Goal: Transaction & Acquisition: Purchase product/service

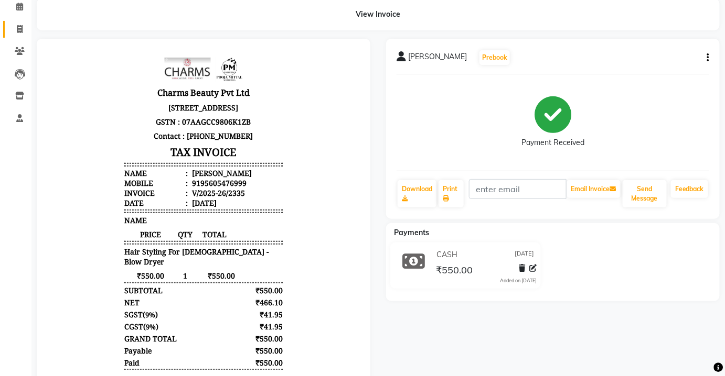
scroll to position [47, 0]
click at [18, 31] on icon at bounding box center [20, 29] width 6 height 8
select select "service"
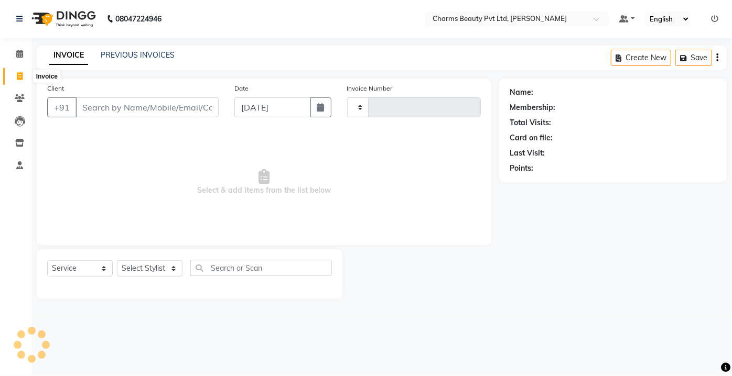
type input "2336"
select select "3743"
click at [110, 57] on link "PREVIOUS INVOICES" at bounding box center [138, 54] width 74 height 9
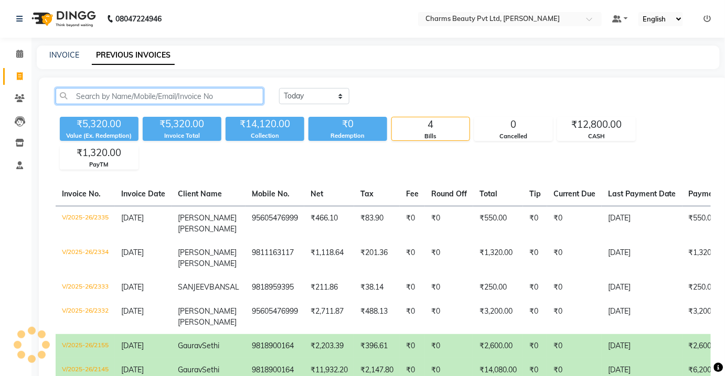
click at [80, 91] on input "text" at bounding box center [160, 96] width 208 height 16
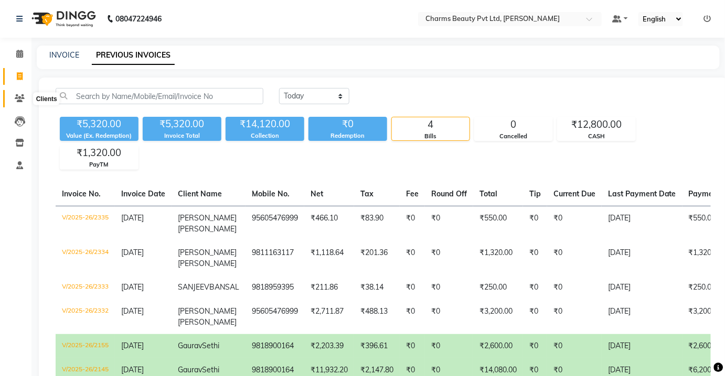
click at [13, 97] on span at bounding box center [19, 99] width 18 height 12
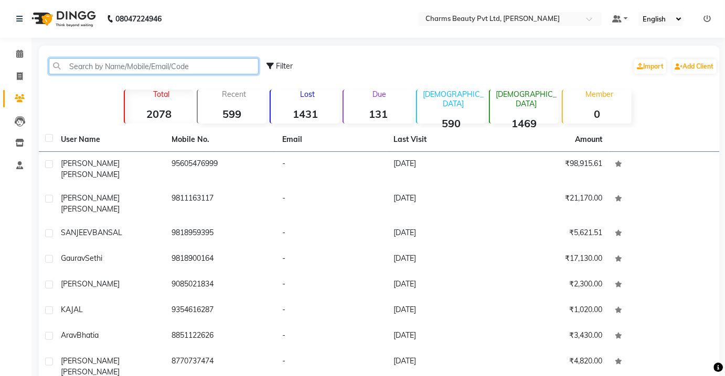
click at [81, 70] on input "text" at bounding box center [154, 66] width 210 height 16
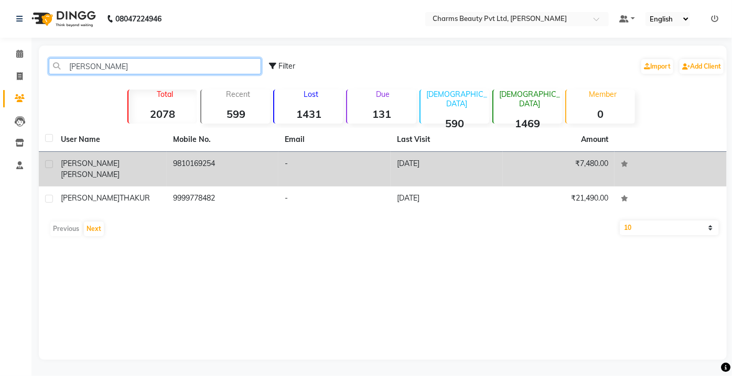
type input "[PERSON_NAME]"
click at [194, 158] on td "9810169254" at bounding box center [223, 169] width 112 height 35
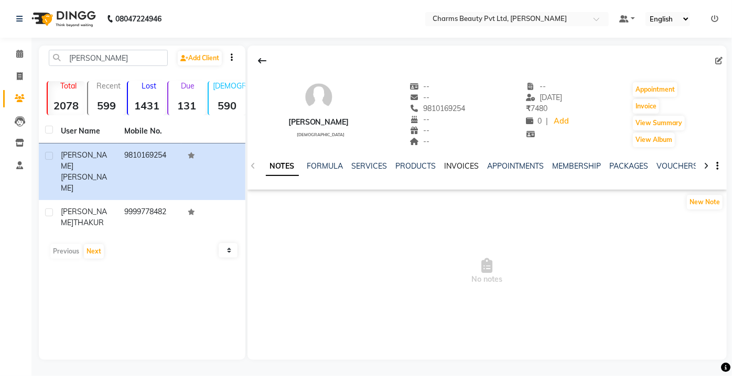
click at [462, 168] on link "INVOICES" at bounding box center [462, 166] width 35 height 9
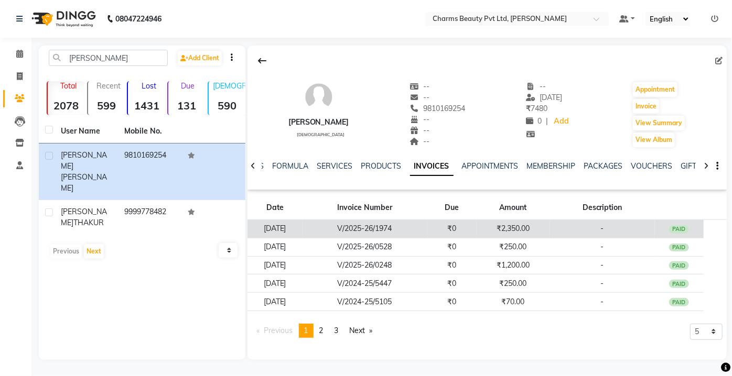
click at [477, 223] on td "₹0" at bounding box center [451, 229] width 49 height 18
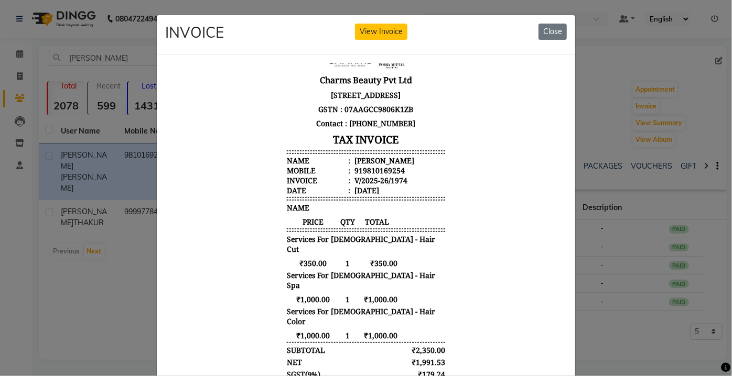
scroll to position [47, 0]
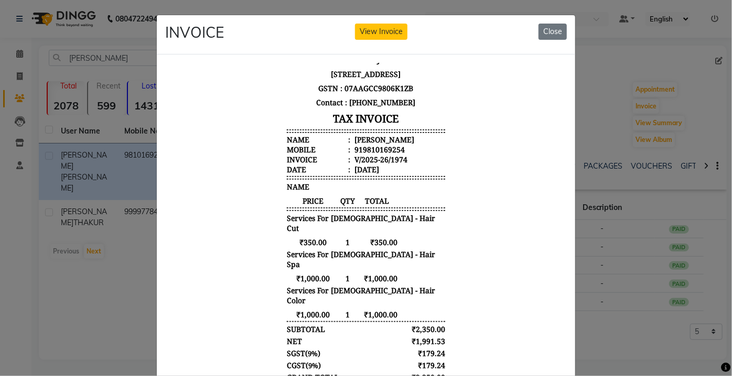
click at [661, 293] on ngb-modal-window "INVOICE View Invoice Close" at bounding box center [366, 188] width 732 height 376
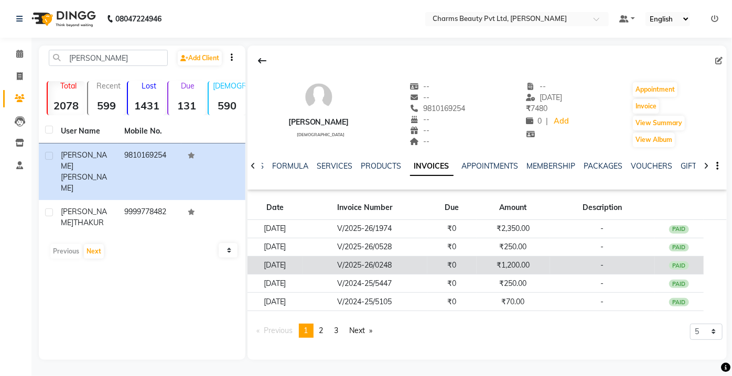
click at [561, 270] on td "-" at bounding box center [602, 265] width 105 height 18
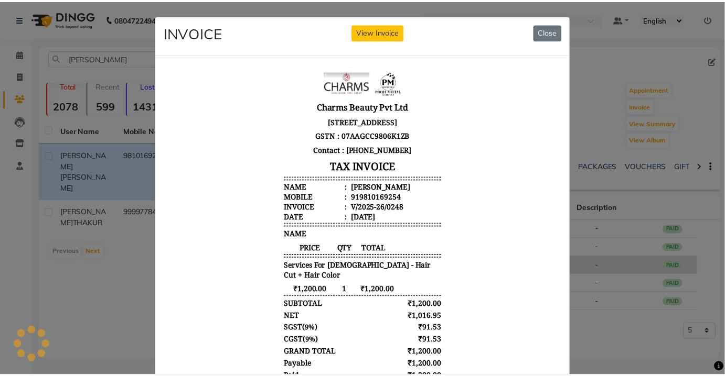
scroll to position [0, 0]
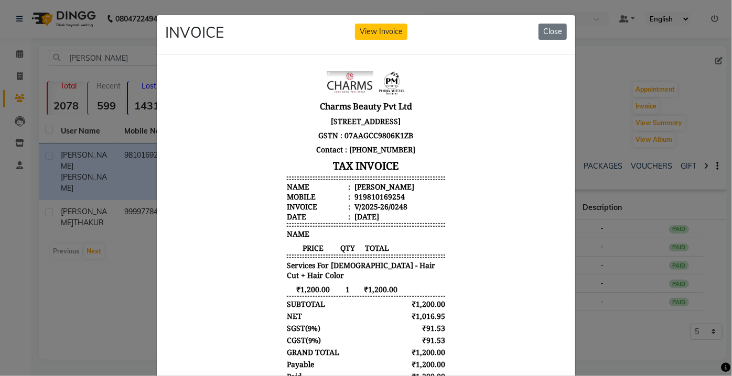
click at [628, 238] on ngb-modal-window "INVOICE View Invoice Close" at bounding box center [366, 188] width 732 height 376
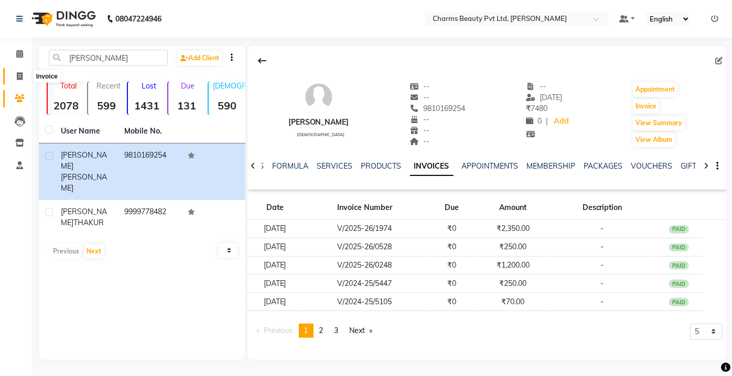
click at [25, 71] on span at bounding box center [19, 77] width 18 height 12
select select "service"
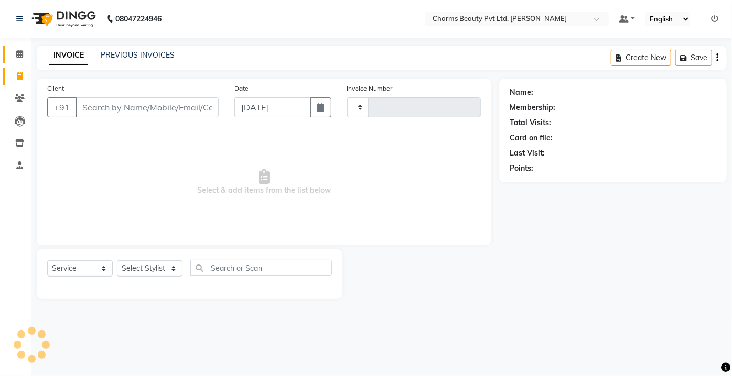
type input "2336"
select select "3743"
click at [14, 56] on span at bounding box center [19, 54] width 18 height 12
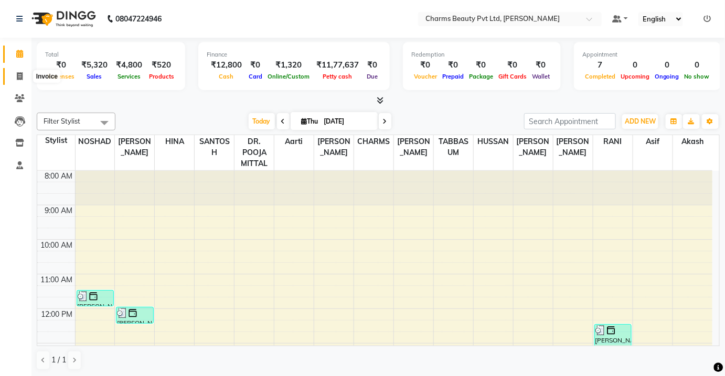
click at [22, 71] on span at bounding box center [19, 77] width 18 height 12
select select "service"
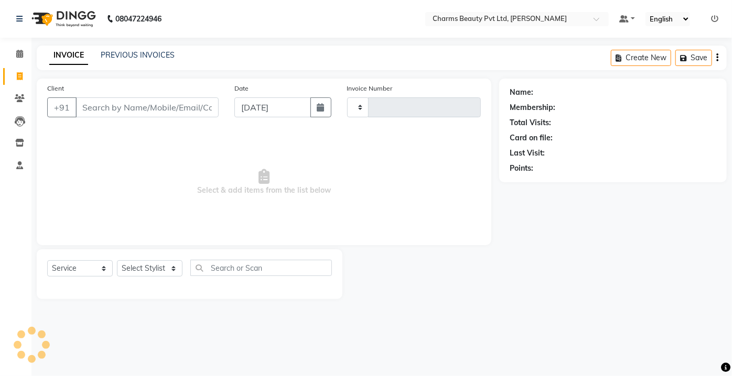
type input "2336"
select select "3743"
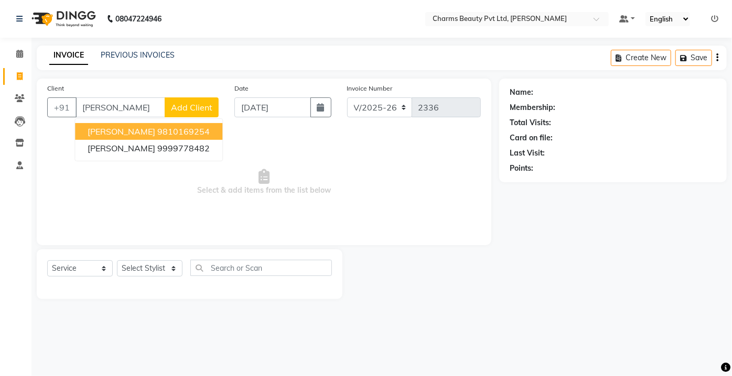
click at [109, 126] on span "[PERSON_NAME]" at bounding box center [122, 131] width 68 height 10
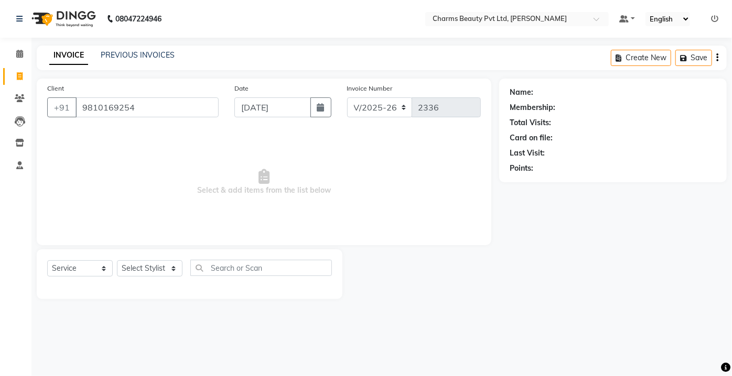
type input "9810169254"
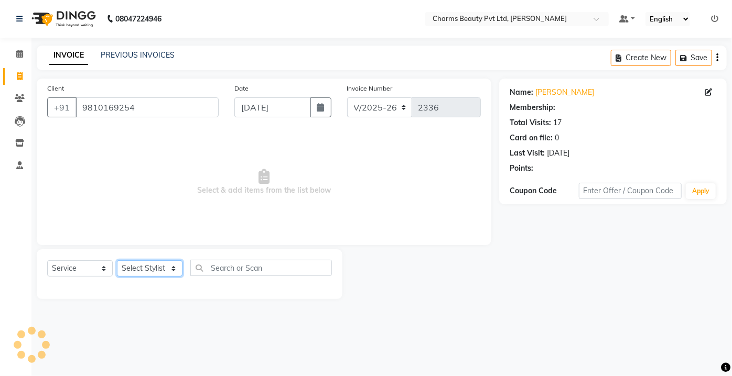
click at [148, 271] on select "Select Stylist Aarti [PERSON_NAME] [PERSON_NAME] CHARMS DR. POOJA MITTAL HINA […" at bounding box center [150, 269] width 66 height 16
select select "1: Object"
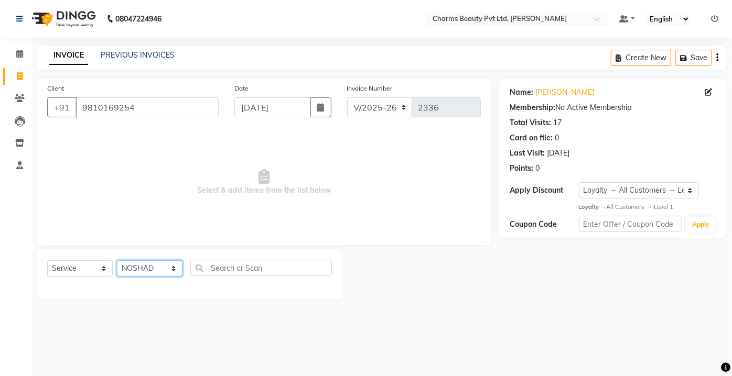
click at [117, 261] on select "Select Stylist Aarti [PERSON_NAME] [PERSON_NAME] CHARMS DR. POOJA MITTAL HINA […" at bounding box center [150, 269] width 66 height 16
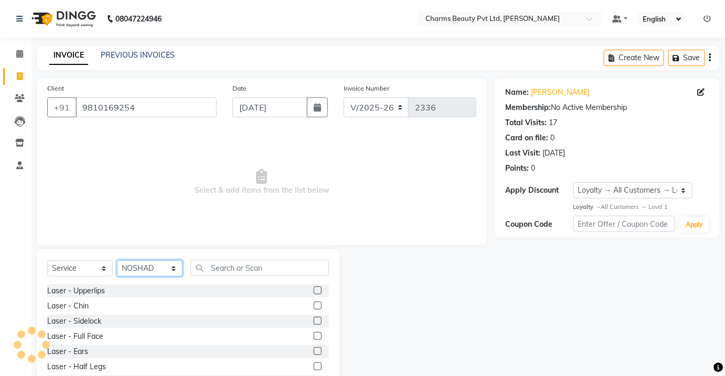
drag, startPoint x: 174, startPoint y: 276, endPoint x: 173, endPoint y: 267, distance: 9.6
click at [174, 275] on select "Select Stylist Aarti [PERSON_NAME] [PERSON_NAME] CHARMS DR. POOJA MITTAL HINA […" at bounding box center [150, 269] width 66 height 16
select select "43786"
click at [117, 261] on select "Select Stylist Aarti [PERSON_NAME] [PERSON_NAME] CHARMS DR. POOJA MITTAL HINA […" at bounding box center [150, 269] width 66 height 16
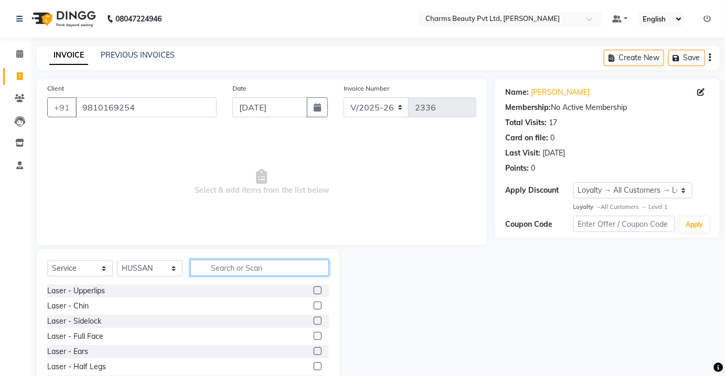
click at [202, 264] on input "text" at bounding box center [259, 268] width 138 height 16
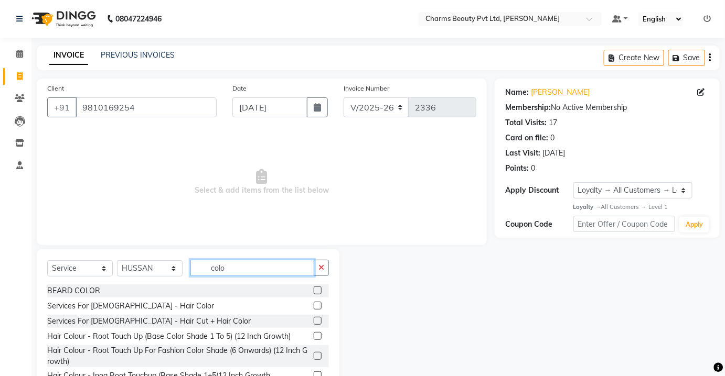
type input "colo"
drag, startPoint x: 311, startPoint y: 304, endPoint x: 330, endPoint y: 298, distance: 19.2
click at [314, 304] on label at bounding box center [318, 306] width 8 height 8
click at [314, 304] on input "checkbox" at bounding box center [317, 306] width 7 height 7
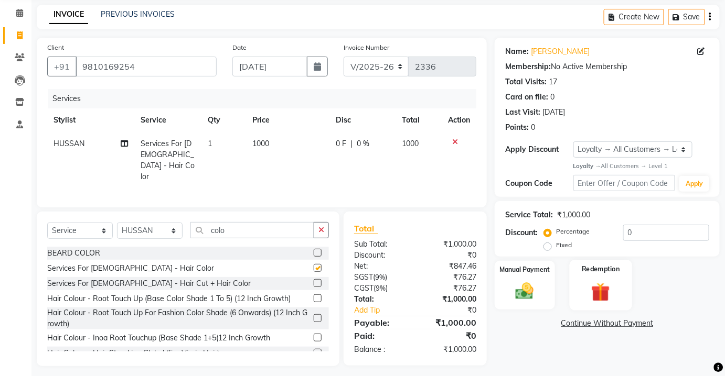
scroll to position [43, 0]
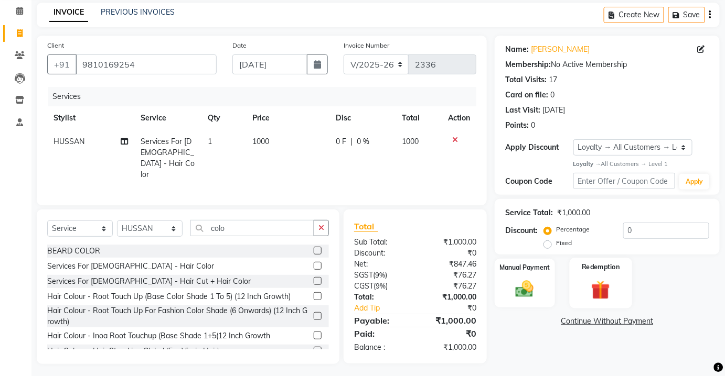
checkbox input "false"
click at [510, 282] on img at bounding box center [524, 289] width 30 height 21
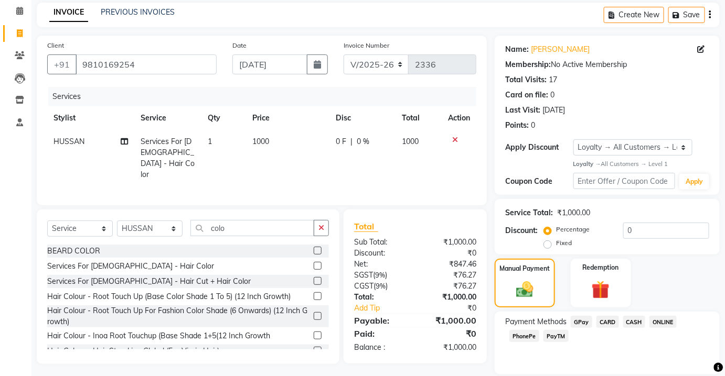
click at [629, 322] on span "CASH" at bounding box center [634, 322] width 23 height 12
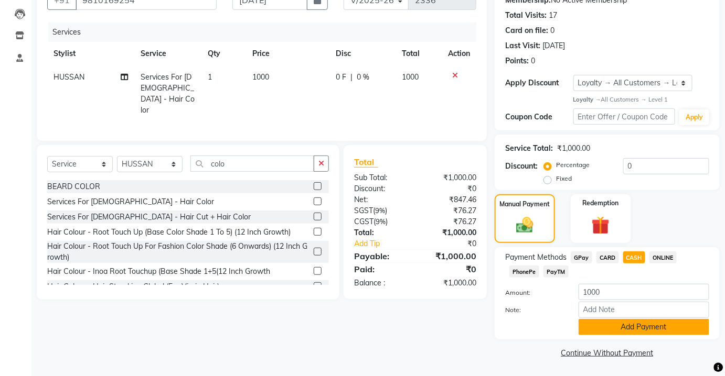
click at [650, 329] on button "Add Payment" at bounding box center [643, 327] width 131 height 16
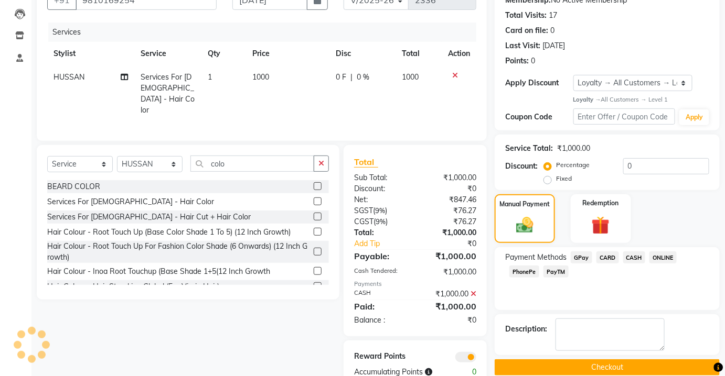
scroll to position [131, 0]
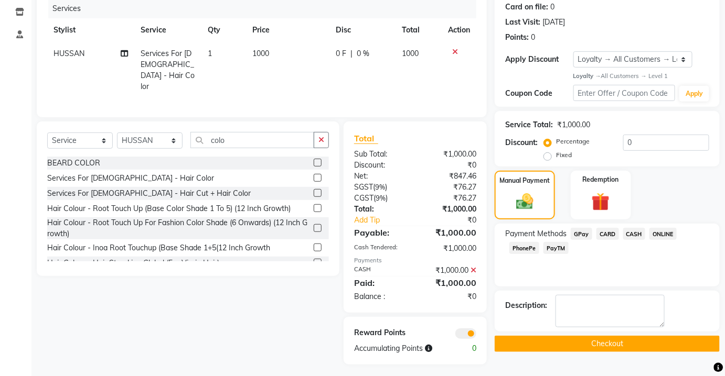
click at [647, 350] on button "Checkout" at bounding box center [606, 344] width 225 height 16
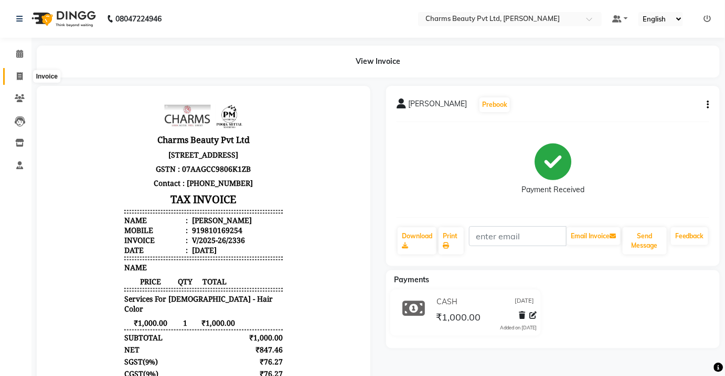
click at [17, 80] on icon at bounding box center [20, 76] width 6 height 8
select select "service"
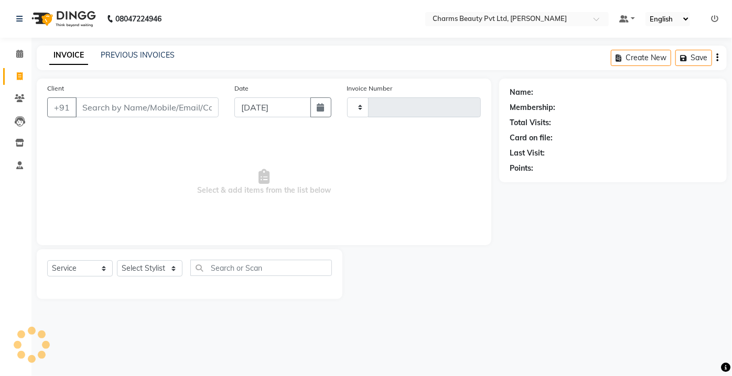
type input "2337"
select select "3743"
click at [19, 59] on span at bounding box center [19, 54] width 18 height 12
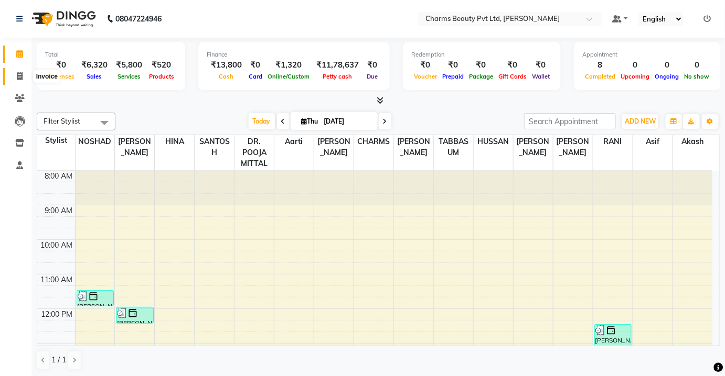
click at [15, 77] on span at bounding box center [19, 77] width 18 height 12
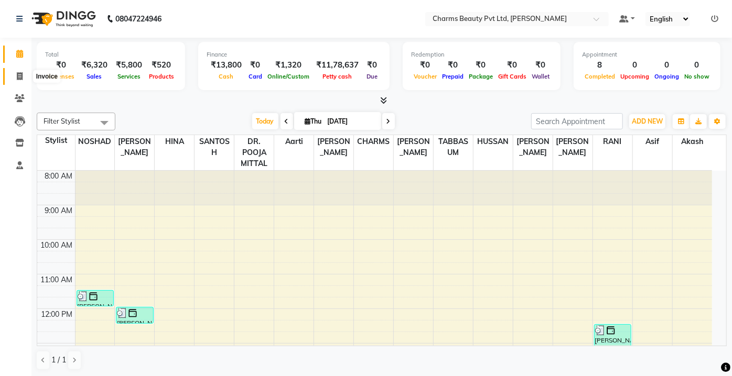
select select "3743"
select select "service"
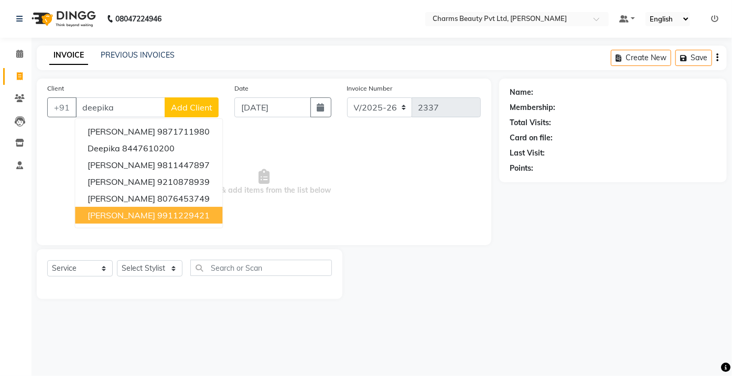
click at [131, 217] on span "[PERSON_NAME]" at bounding box center [122, 215] width 68 height 10
type input "9911229421"
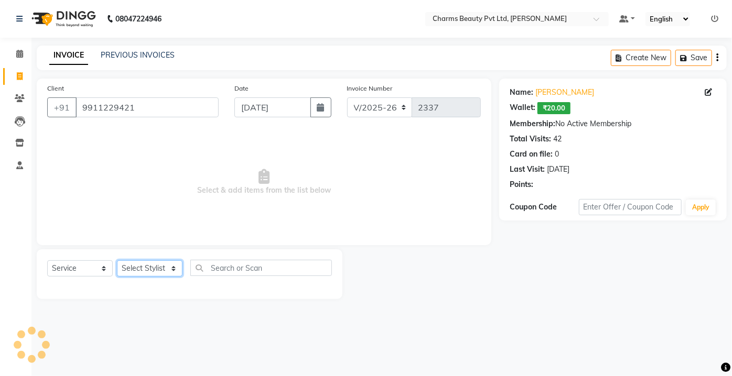
drag, startPoint x: 144, startPoint y: 273, endPoint x: 144, endPoint y: 265, distance: 7.9
click at [144, 273] on select "Select Stylist Aarti [PERSON_NAME] [PERSON_NAME] CHARMS DR. POOJA MITTAL HINA […" at bounding box center [150, 269] width 66 height 16
select select "22839"
click at [117, 261] on select "Select Stylist Aarti [PERSON_NAME] [PERSON_NAME] CHARMS DR. POOJA MITTAL HINA […" at bounding box center [150, 269] width 66 height 16
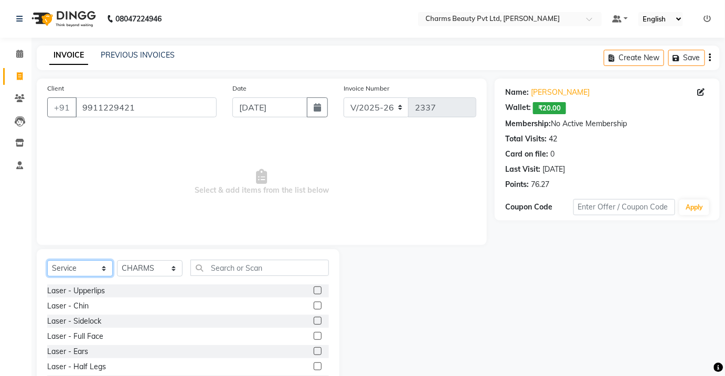
click at [107, 270] on select "Select Service Product Membership Package Voucher Prepaid Gift Card" at bounding box center [80, 269] width 66 height 16
click at [47, 261] on select "Select Service Product Membership Package Voucher Prepaid Gift Card" at bounding box center [80, 269] width 66 height 16
click at [239, 272] on input "text" at bounding box center [259, 268] width 138 height 16
click at [105, 265] on select "Select Service Product Membership Package Voucher Prepaid Gift Card" at bounding box center [80, 269] width 66 height 16
click at [47, 261] on select "Select Service Product Membership Package Voucher Prepaid Gift Card" at bounding box center [80, 269] width 66 height 16
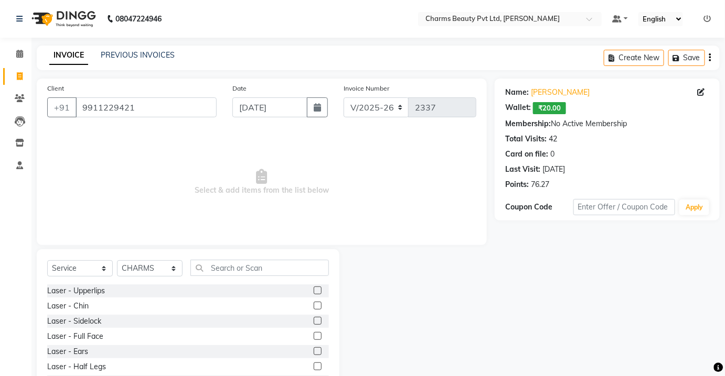
click at [86, 184] on span "Select & add items from the list below" at bounding box center [261, 182] width 429 height 105
click at [102, 267] on select "Select Service Product Membership Package Voucher Prepaid Gift Card" at bounding box center [80, 269] width 66 height 16
select select "product"
click at [47, 261] on select "Select Service Product Membership Package Voucher Prepaid Gift Card" at bounding box center [80, 269] width 66 height 16
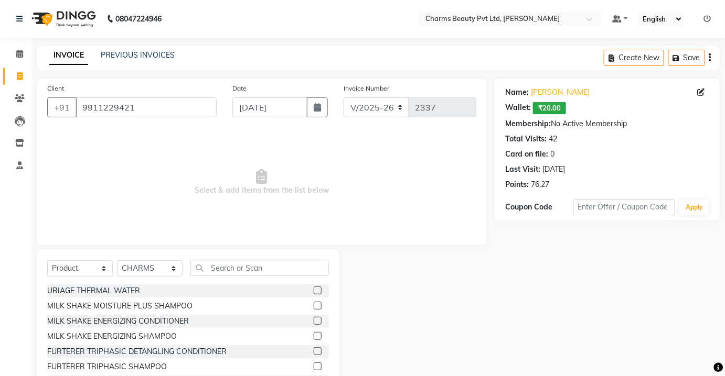
drag, startPoint x: 190, startPoint y: 275, endPoint x: 205, endPoint y: 269, distance: 15.3
click at [205, 269] on div "Select Service Product Membership Package Voucher Prepaid Gift Card Select Styl…" at bounding box center [188, 272] width 282 height 25
click at [208, 266] on input "text" at bounding box center [259, 268] width 138 height 16
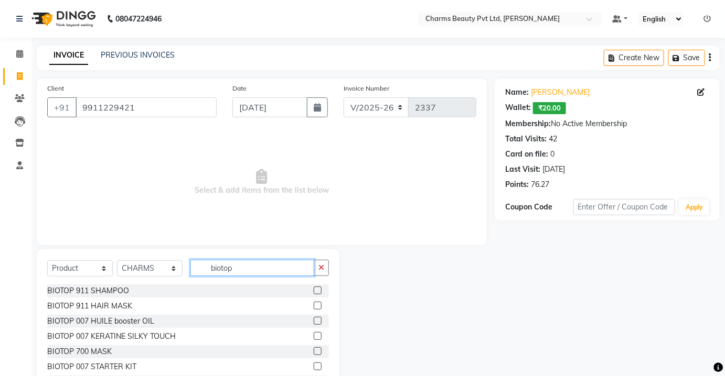
type input "biotop"
click at [315, 291] on div at bounding box center [321, 291] width 15 height 13
click at [314, 292] on label at bounding box center [318, 291] width 8 height 8
click at [314, 292] on input "checkbox" at bounding box center [317, 291] width 7 height 7
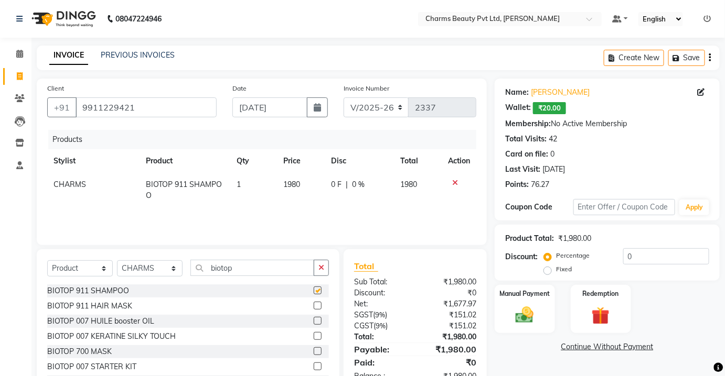
checkbox input "false"
click at [314, 305] on label at bounding box center [318, 306] width 8 height 8
click at [314, 305] on input "checkbox" at bounding box center [317, 306] width 7 height 7
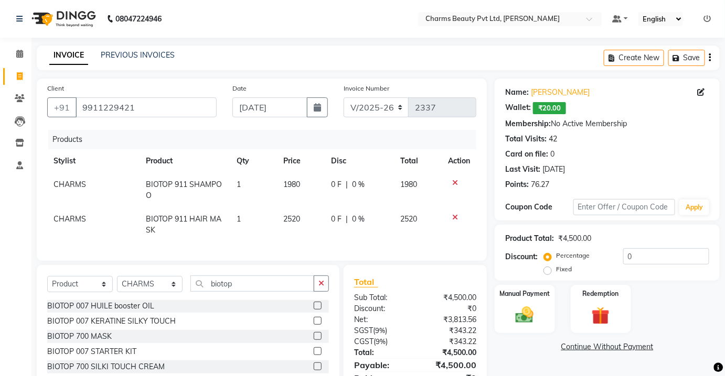
checkbox input "false"
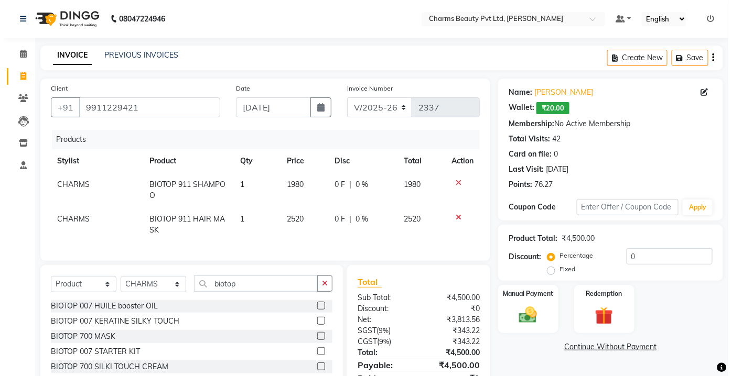
scroll to position [47, 0]
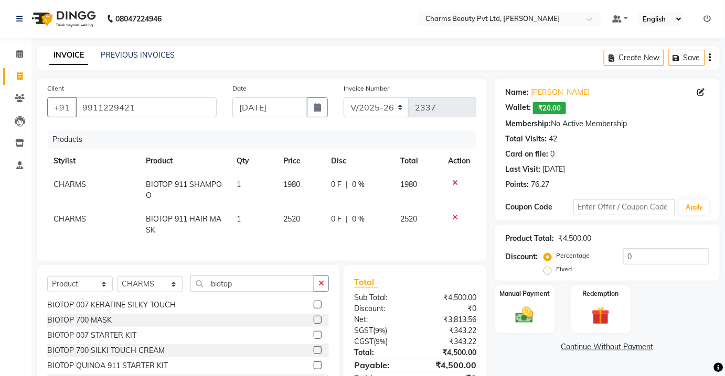
click at [454, 184] on icon at bounding box center [455, 182] width 6 height 7
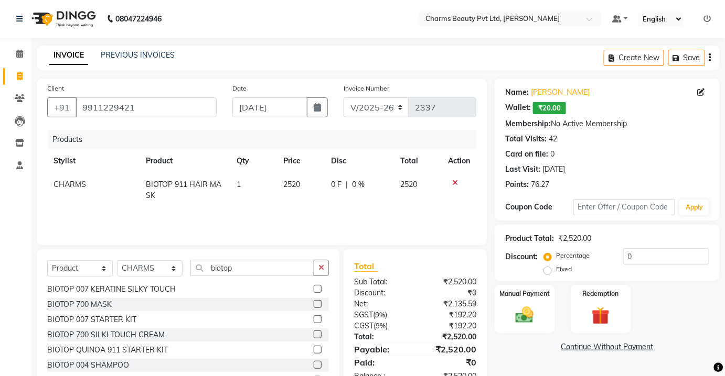
click at [453, 182] on icon at bounding box center [455, 182] width 6 height 7
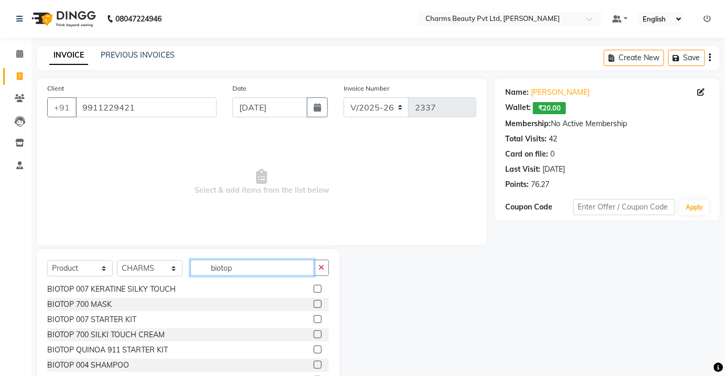
click at [247, 266] on input "biotop" at bounding box center [252, 268] width 124 height 16
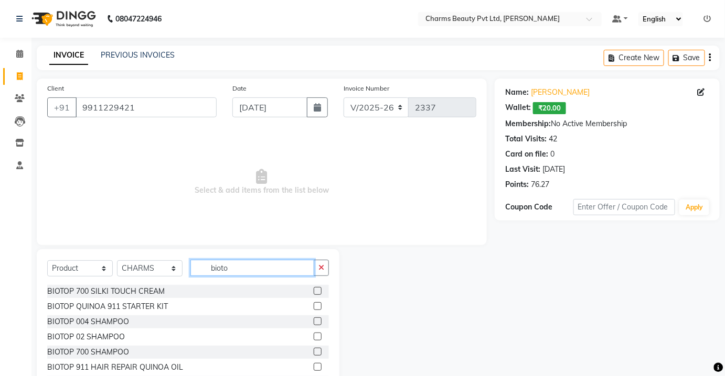
scroll to position [95, 0]
type input "bioto"
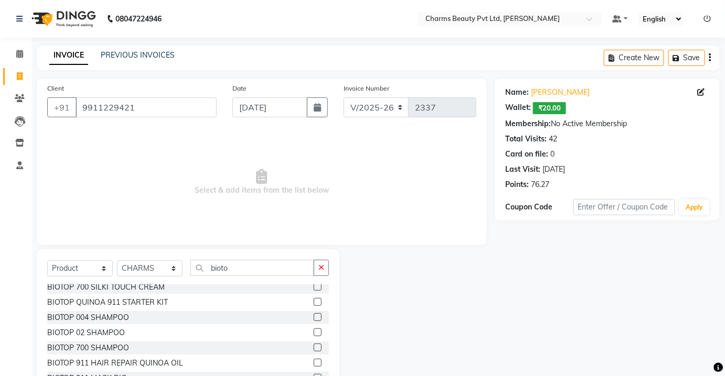
click at [314, 347] on label at bounding box center [318, 348] width 8 height 8
click at [314, 347] on input "checkbox" at bounding box center [317, 348] width 7 height 7
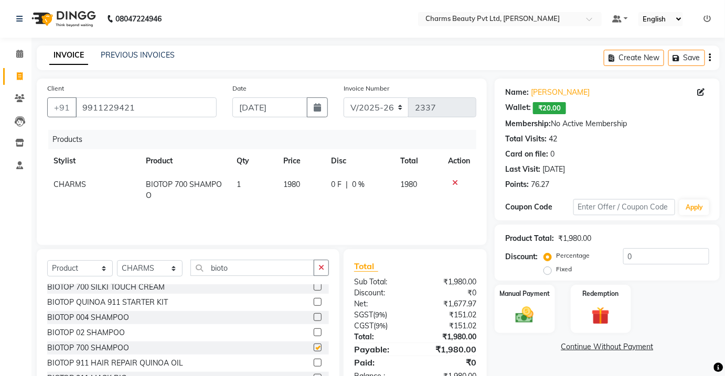
checkbox input "false"
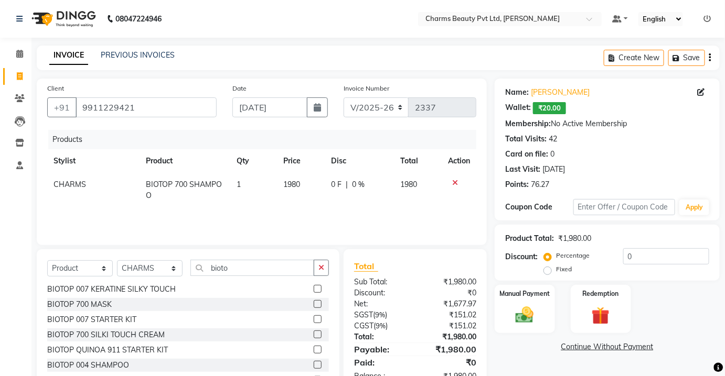
click at [314, 301] on label at bounding box center [318, 304] width 8 height 8
click at [314, 302] on input "checkbox" at bounding box center [317, 305] width 7 height 7
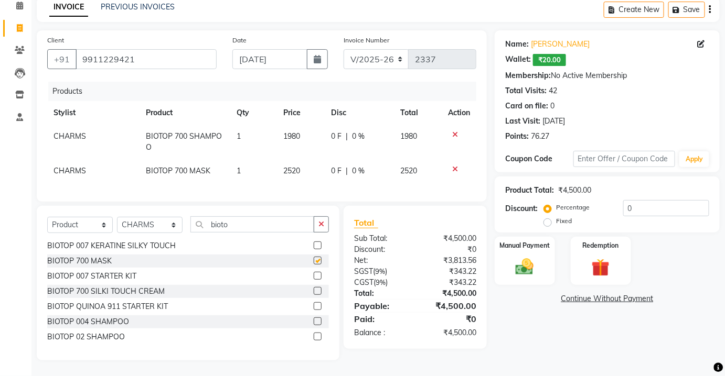
checkbox input "false"
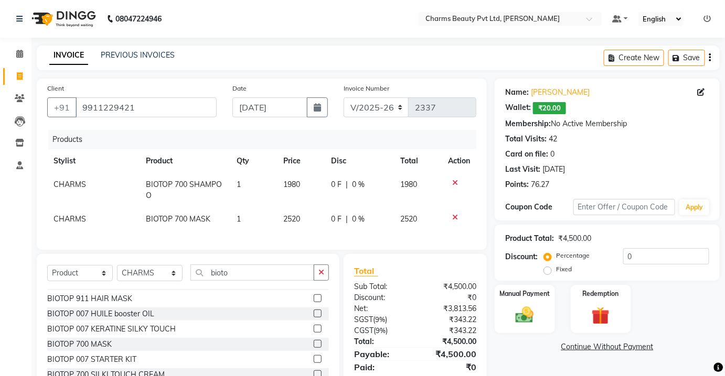
scroll to position [0, 0]
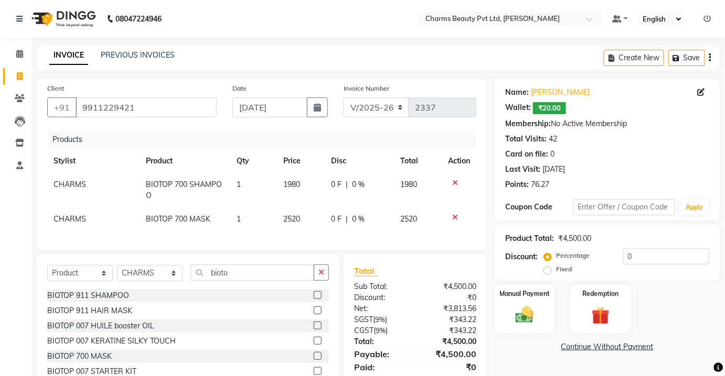
click at [314, 345] on label at bounding box center [318, 341] width 8 height 8
click at [314, 345] on input "checkbox" at bounding box center [317, 341] width 7 height 7
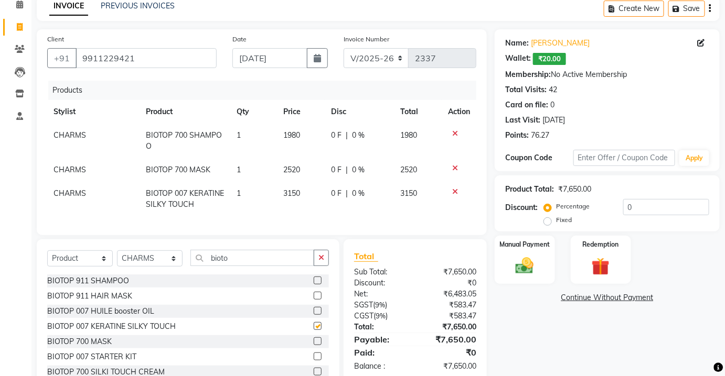
checkbox input "false"
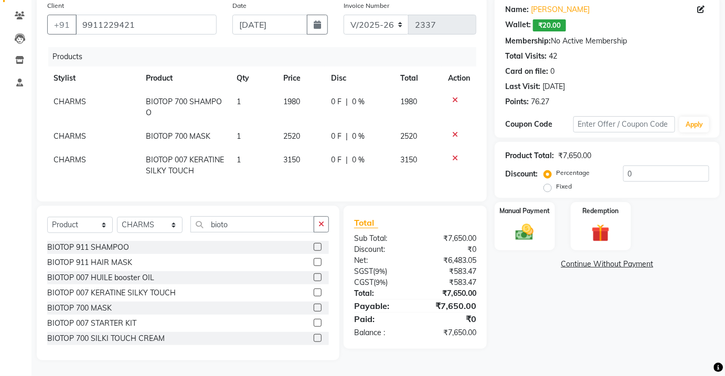
click at [454, 155] on icon at bounding box center [455, 158] width 6 height 7
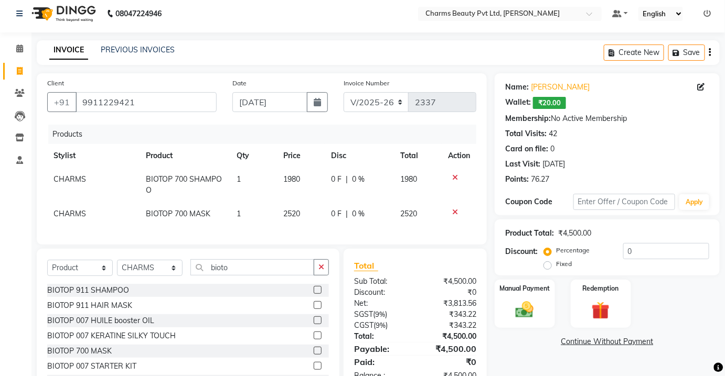
scroll to position [0, 0]
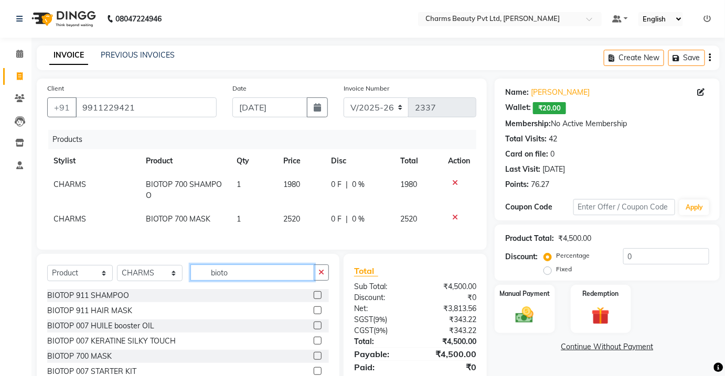
click at [242, 280] on input "bioto" at bounding box center [252, 273] width 124 height 16
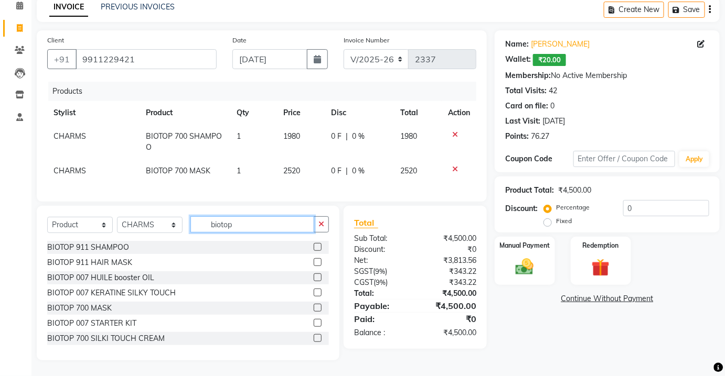
type input "biotop"
click at [314, 295] on label at bounding box center [318, 293] width 8 height 8
click at [314, 295] on input "checkbox" at bounding box center [317, 293] width 7 height 7
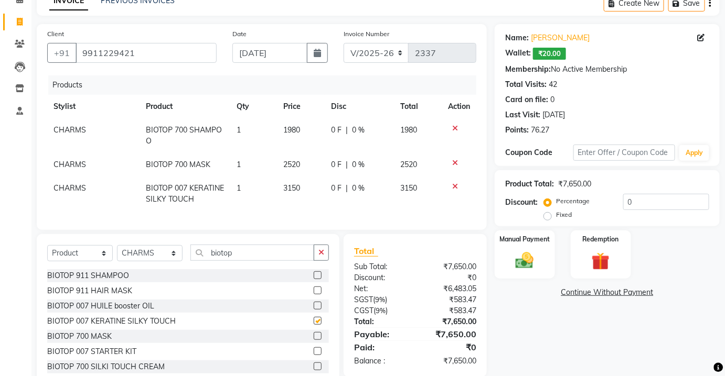
checkbox input "false"
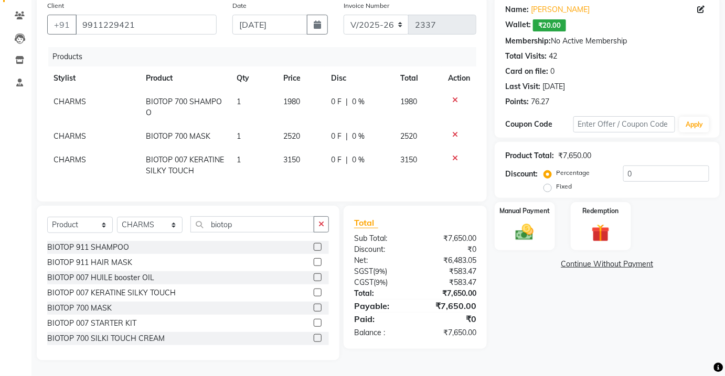
click at [294, 158] on td "3150" at bounding box center [301, 165] width 48 height 35
select select "22839"
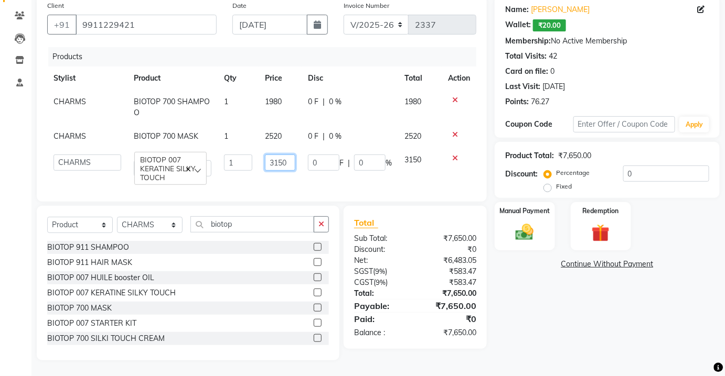
click at [274, 155] on input "3150" at bounding box center [280, 163] width 30 height 16
click at [282, 155] on input "3150" at bounding box center [280, 163] width 30 height 16
type input "3600"
click at [275, 127] on td "2520" at bounding box center [277, 137] width 43 height 24
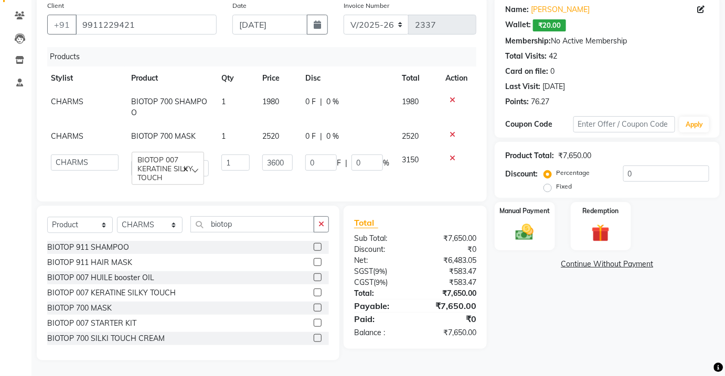
select select "22839"
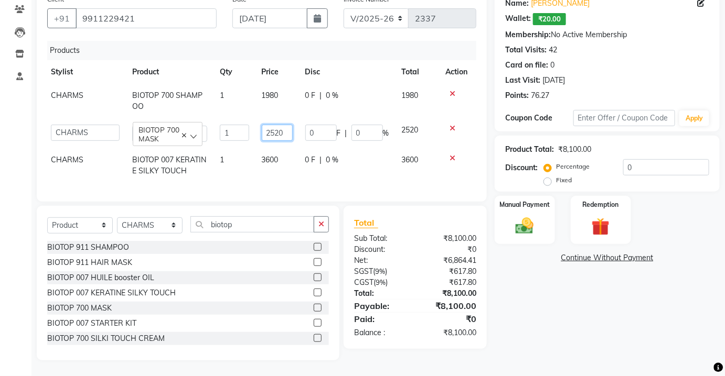
click at [283, 132] on input "2520" at bounding box center [277, 133] width 31 height 16
type input "2790"
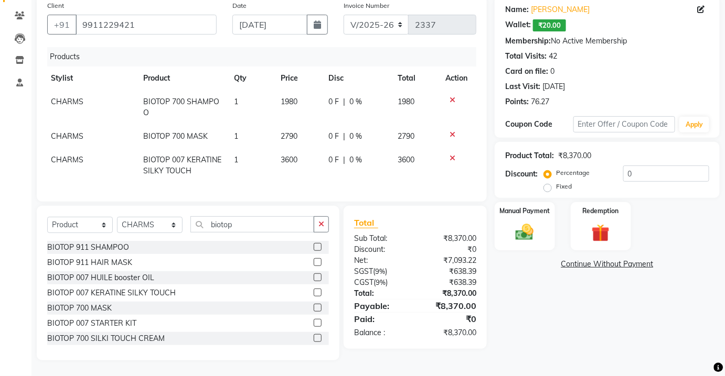
click at [284, 111] on td "1980" at bounding box center [298, 107] width 48 height 35
select select "22839"
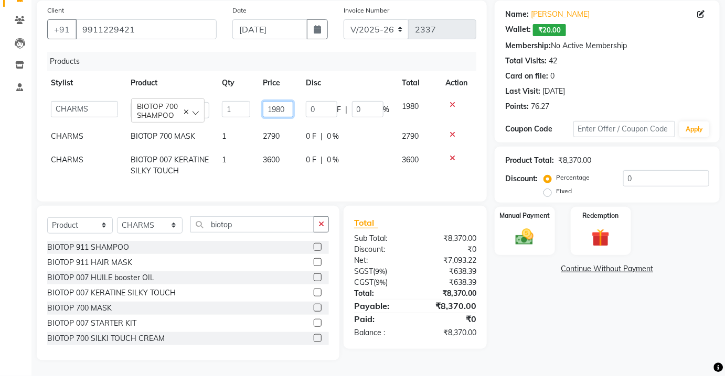
click at [289, 104] on input "1980" at bounding box center [278, 109] width 30 height 16
type input "1"
type input "2250"
drag, startPoint x: 294, startPoint y: 167, endPoint x: 303, endPoint y: 163, distance: 10.1
click at [294, 167] on td "3600" at bounding box center [277, 165] width 43 height 35
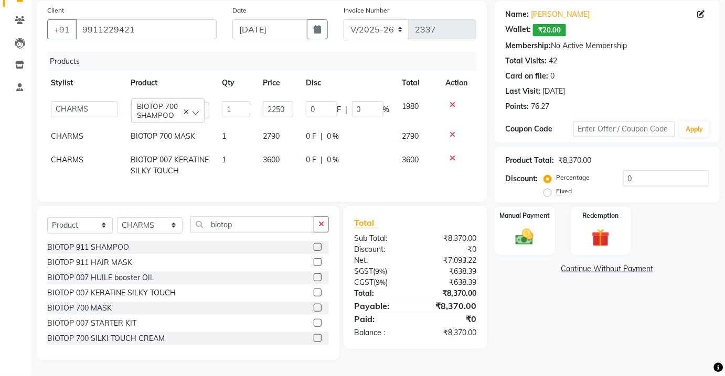
select select "22839"
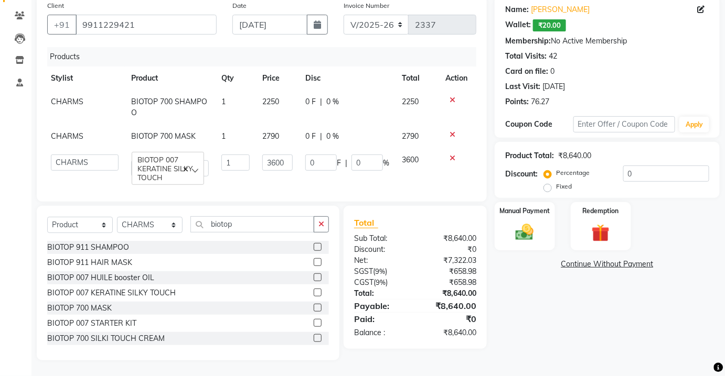
scroll to position [90, 0]
click at [91, 221] on select "Select Service Product Membership Package Voucher Prepaid Gift Card" at bounding box center [80, 225] width 66 height 16
click at [47, 229] on select "Select Service Product Membership Package Voucher Prepaid Gift Card" at bounding box center [80, 225] width 66 height 16
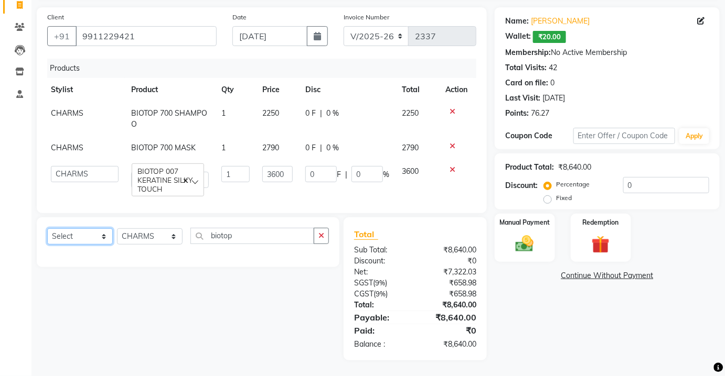
scroll to position [78, 0]
click at [80, 235] on select "Select Service Product Membership Package Voucher Prepaid Gift Card" at bounding box center [80, 237] width 66 height 16
select select "service"
click at [47, 229] on select "Select Service Product Membership Package Voucher Prepaid Gift Card" at bounding box center [80, 237] width 66 height 16
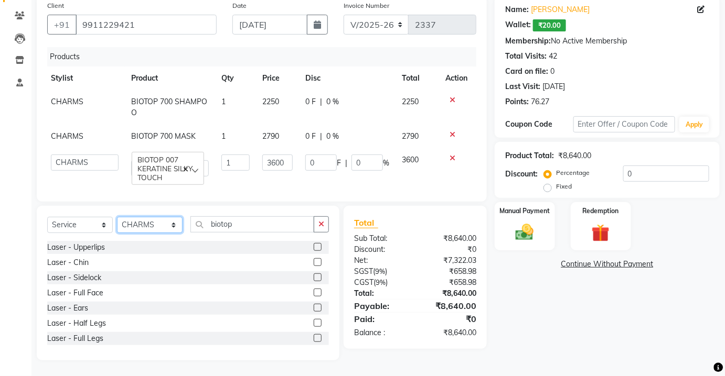
click at [131, 227] on select "Select Stylist Aarti [PERSON_NAME] [PERSON_NAME] CHARMS DR. POOJA MITTAL HINA […" at bounding box center [150, 225] width 66 height 16
select select "17827"
click at [117, 217] on select "Select Stylist Aarti [PERSON_NAME] [PERSON_NAME] CHARMS DR. POOJA MITTAL HINA […" at bounding box center [150, 225] width 66 height 16
drag, startPoint x: 228, startPoint y: 213, endPoint x: 242, endPoint y: 232, distance: 23.6
click at [236, 230] on div "Select Service Product Membership Package Voucher Prepaid Gift Card Select Styl…" at bounding box center [188, 283] width 303 height 155
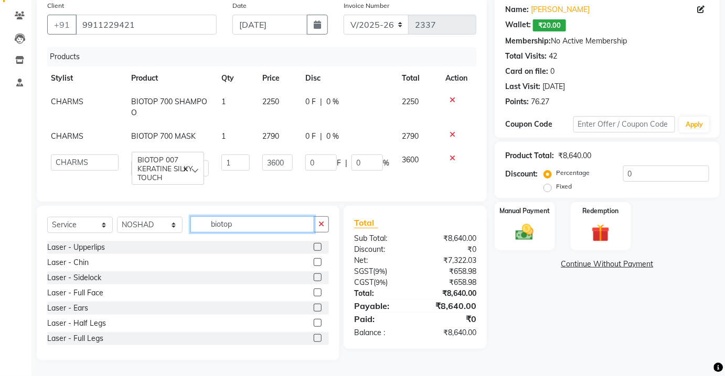
click at [243, 232] on input "biotop" at bounding box center [252, 225] width 124 height 16
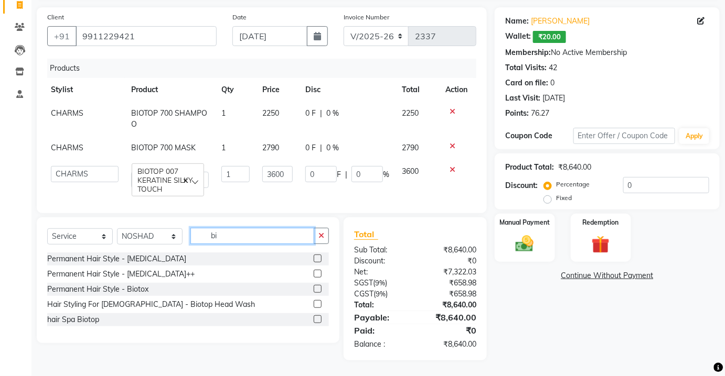
type input "b"
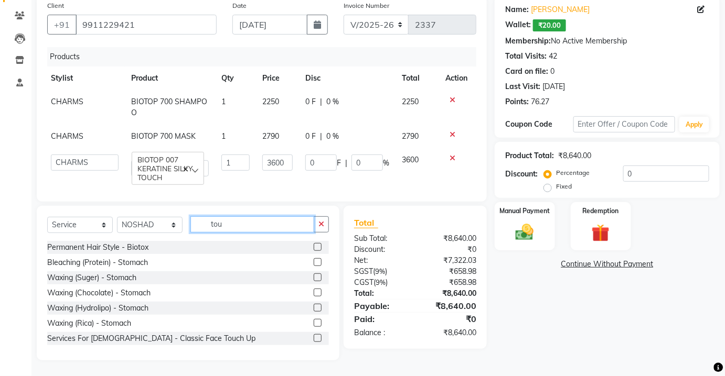
scroll to position [78, 0]
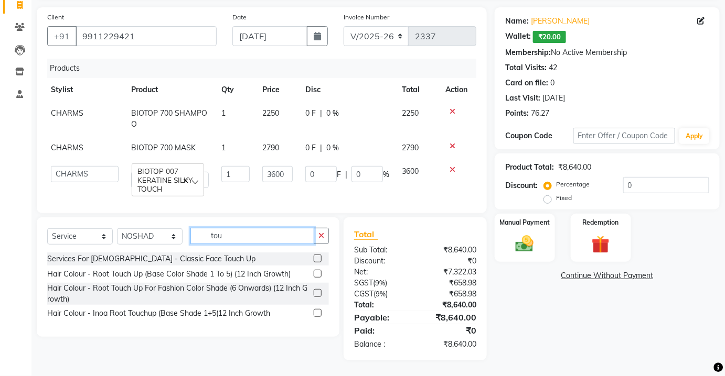
type input "tou"
click at [319, 275] on label at bounding box center [318, 274] width 8 height 8
click at [319, 275] on input "checkbox" at bounding box center [317, 274] width 7 height 7
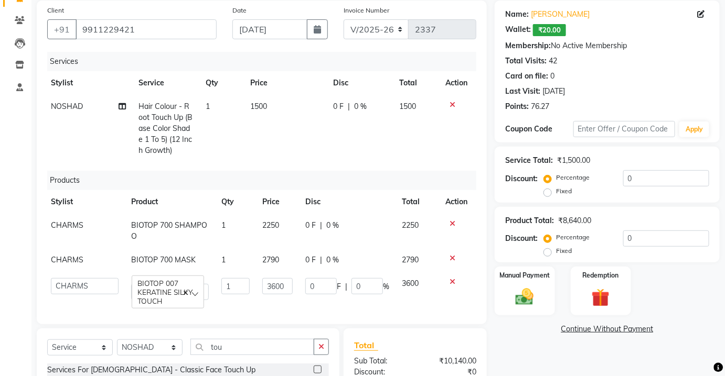
scroll to position [8, 3]
checkbox input "false"
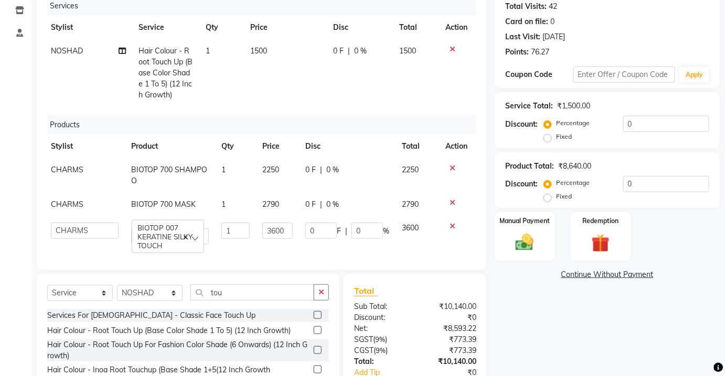
scroll to position [174, 0]
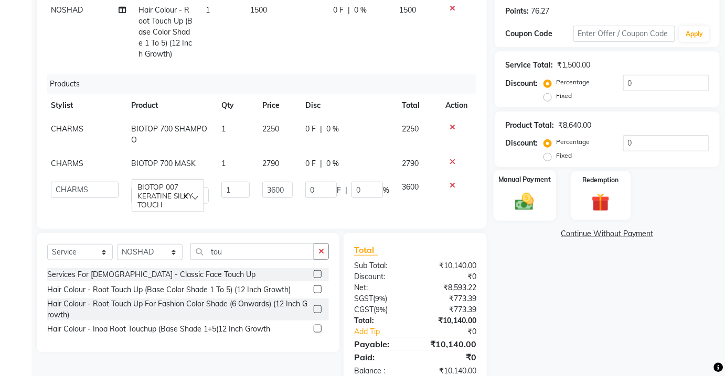
click at [530, 211] on img at bounding box center [524, 201] width 30 height 21
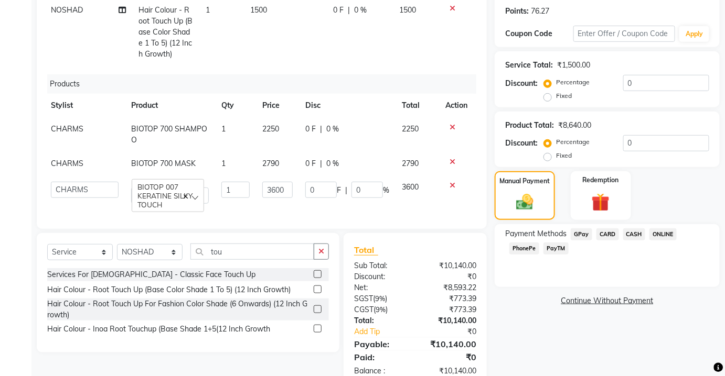
click at [631, 234] on span "CASH" at bounding box center [634, 235] width 23 height 12
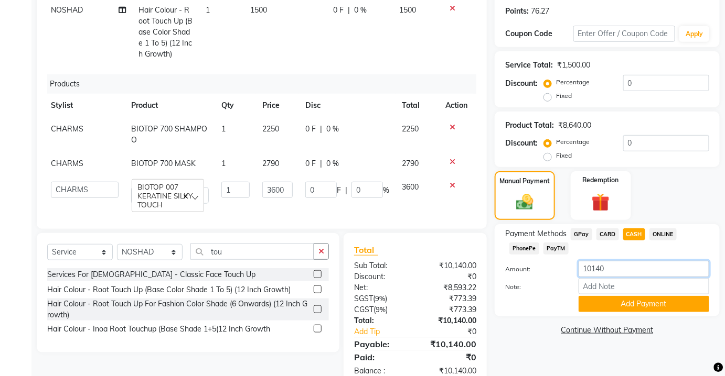
click at [621, 268] on input "10140" at bounding box center [643, 269] width 131 height 16
type input "1"
type input "5100"
click at [632, 304] on button "Add Payment" at bounding box center [643, 304] width 131 height 16
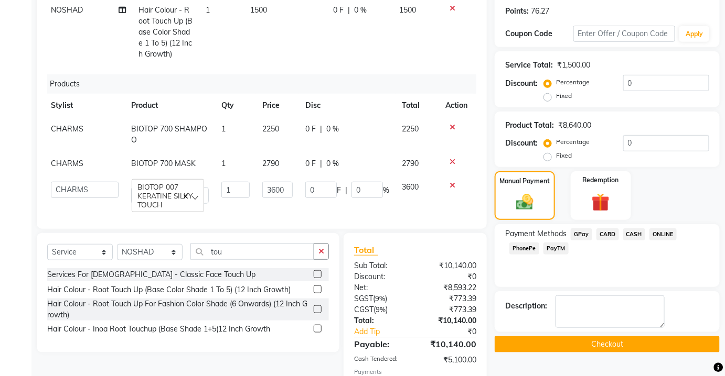
click at [548, 243] on span "PayTM" at bounding box center [555, 249] width 25 height 12
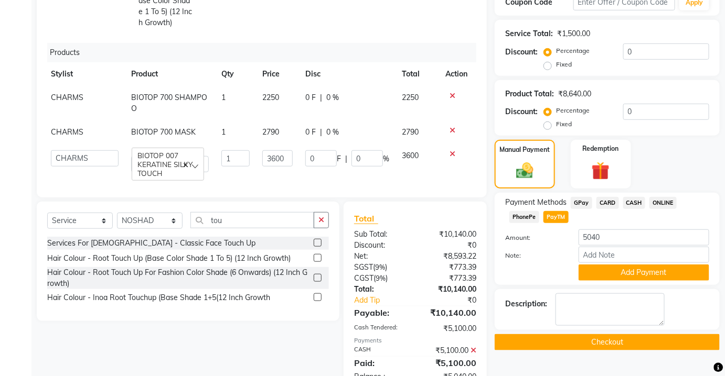
scroll to position [221, 0]
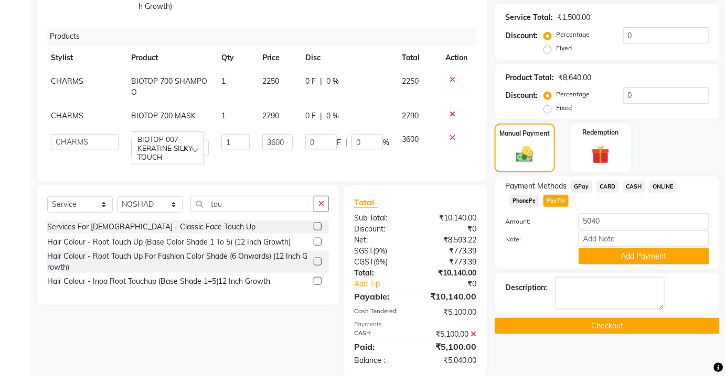
click at [617, 265] on div "Payment Methods GPay CARD CASH ONLINE PhonePe PayTM Amount: 5040 Note: Add Paym…" at bounding box center [606, 223] width 225 height 92
click at [611, 256] on button "Add Payment" at bounding box center [643, 257] width 131 height 16
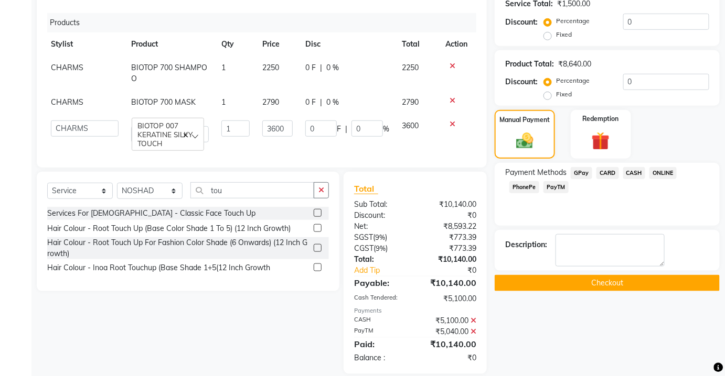
scroll to position [247, 0]
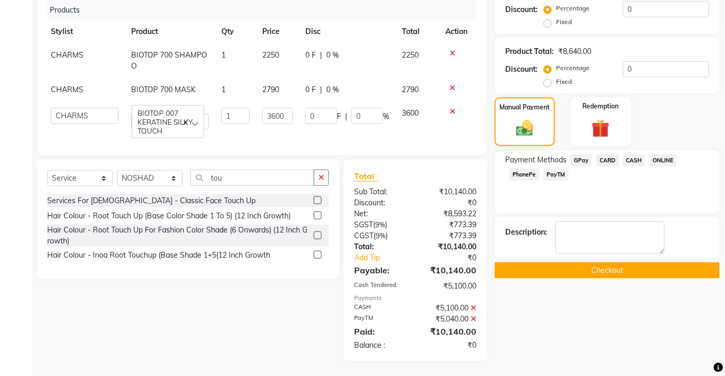
click at [593, 257] on div "Description:" at bounding box center [606, 238] width 225 height 41
click at [590, 266] on button "Checkout" at bounding box center [606, 271] width 225 height 16
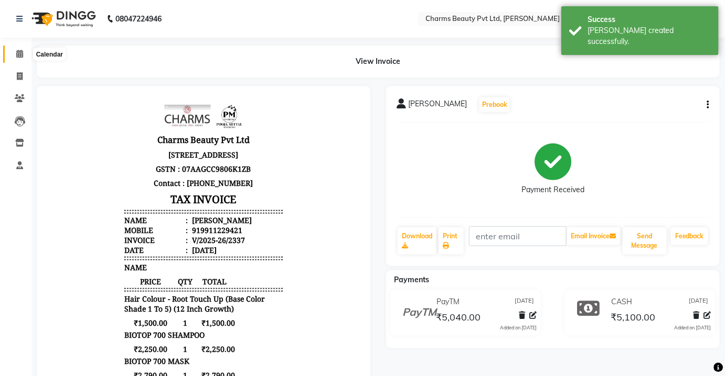
click at [18, 56] on icon at bounding box center [19, 54] width 7 height 8
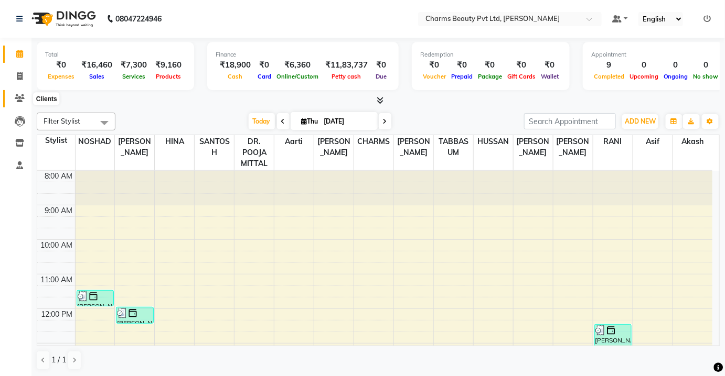
click at [23, 97] on icon at bounding box center [20, 98] width 10 height 8
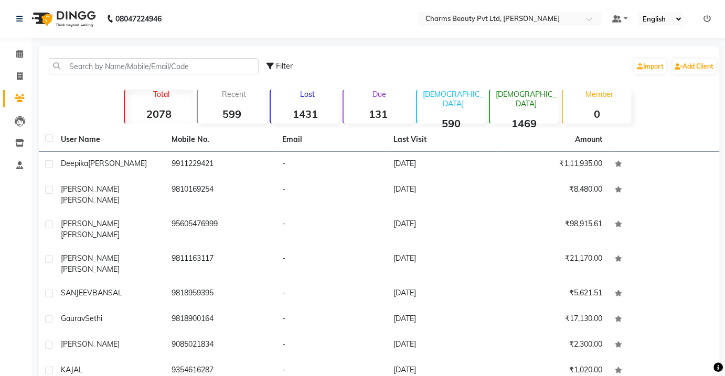
click at [95, 75] on div "Filter Import Add Client" at bounding box center [379, 66] width 676 height 33
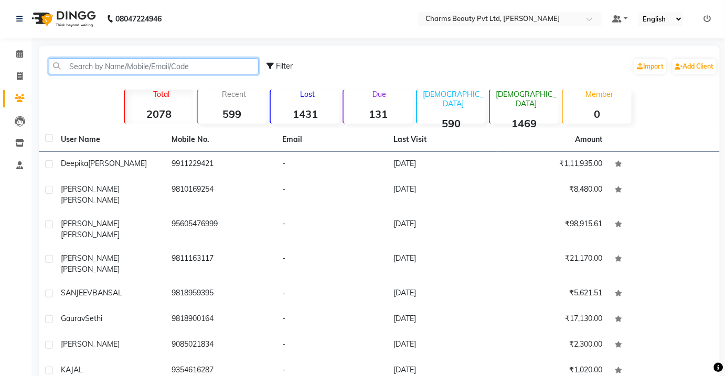
click at [96, 71] on input "text" at bounding box center [154, 66] width 210 height 16
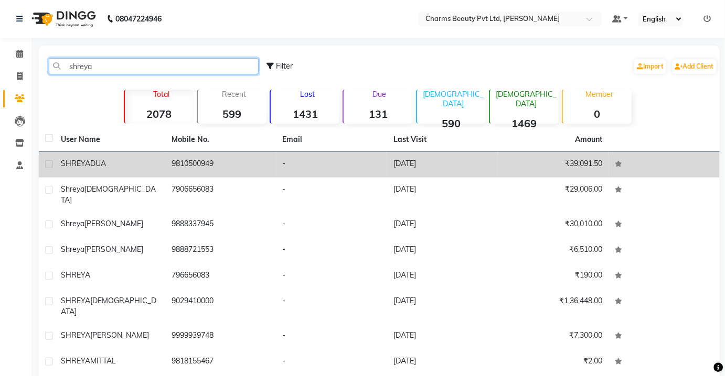
type input "shreya"
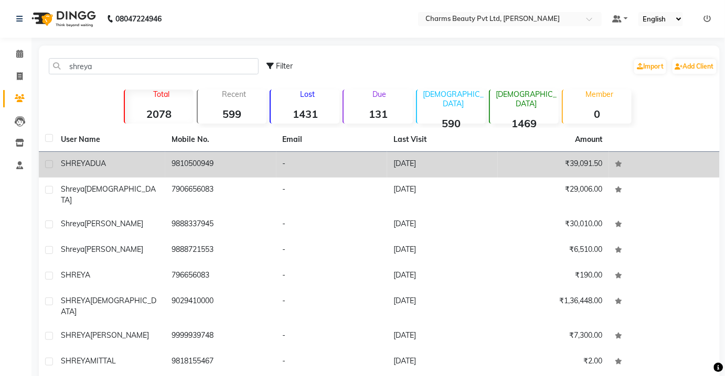
click at [266, 160] on td "9810500949" at bounding box center [220, 165] width 111 height 26
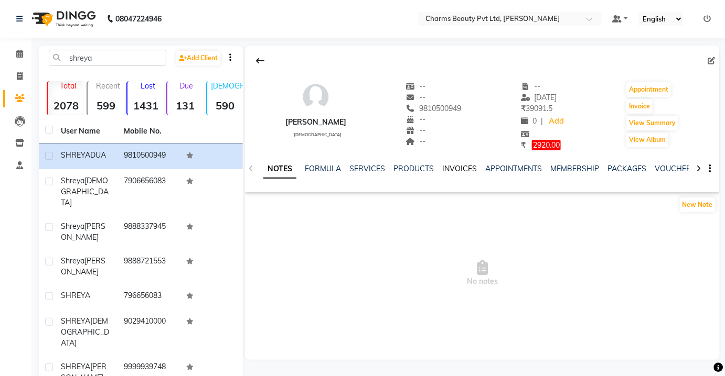
click at [459, 167] on link "INVOICES" at bounding box center [459, 168] width 35 height 9
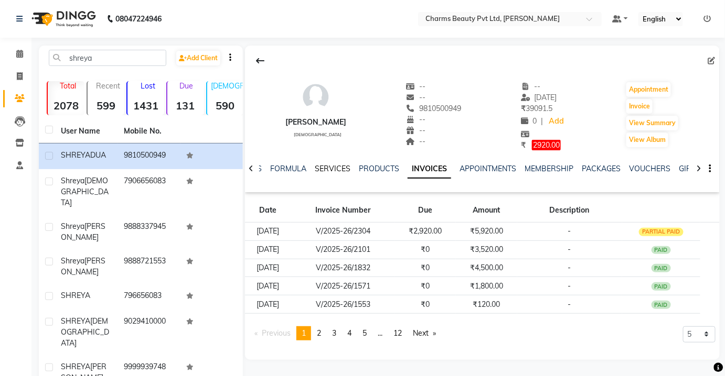
click at [343, 167] on link "SERVICES" at bounding box center [333, 168] width 36 height 9
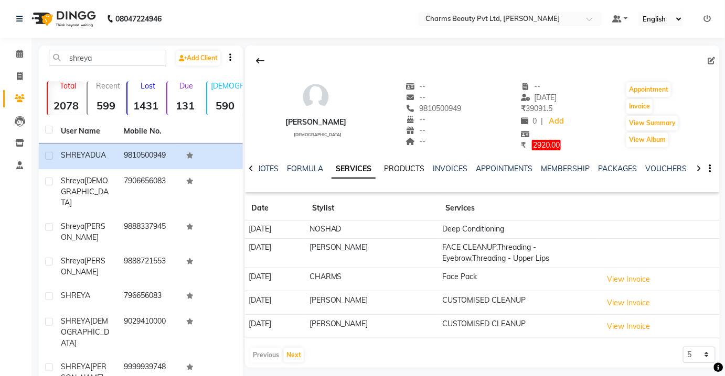
click at [406, 171] on link "PRODUCTS" at bounding box center [404, 168] width 40 height 9
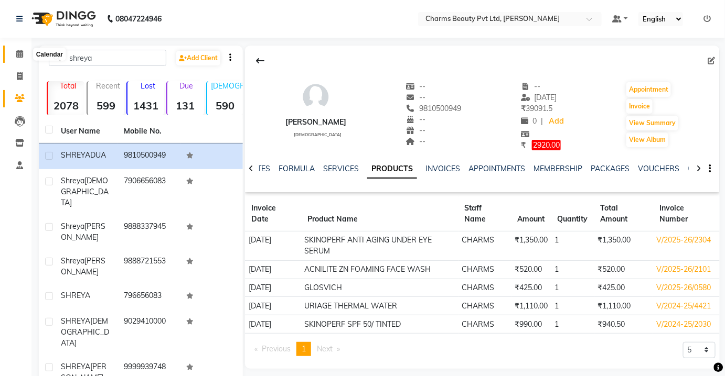
click at [17, 53] on icon at bounding box center [19, 54] width 7 height 8
